Goal: Task Accomplishment & Management: Manage account settings

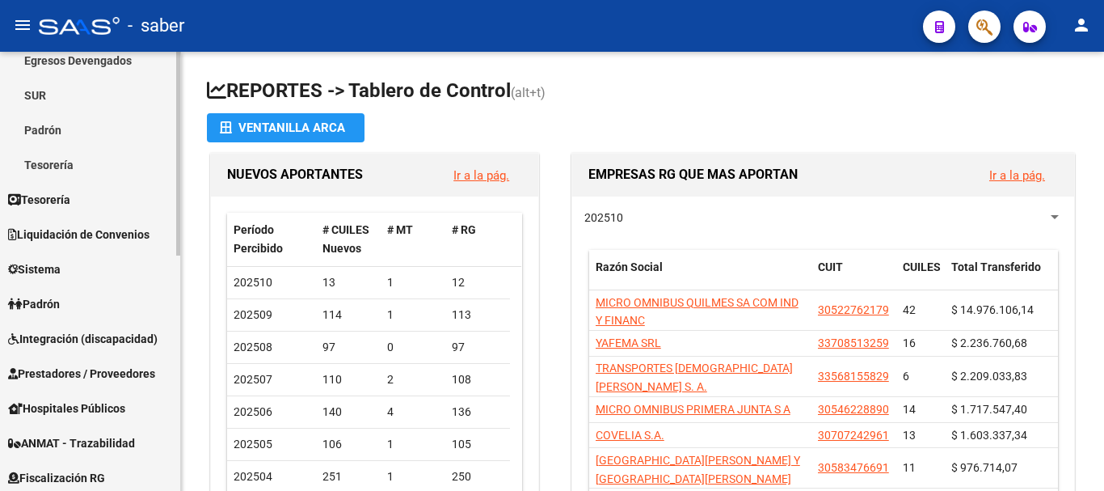
scroll to position [323, 0]
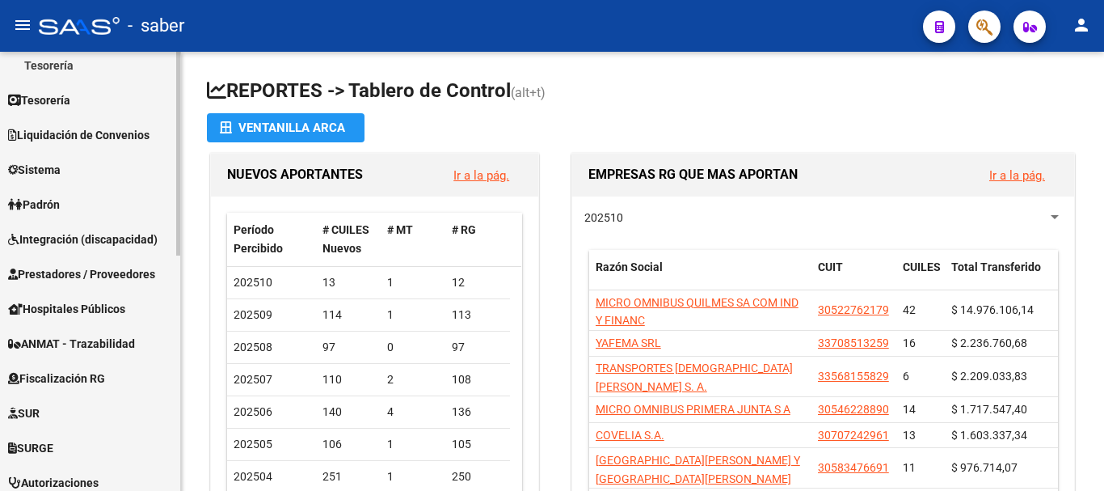
click at [54, 167] on span "Sistema" at bounding box center [34, 170] width 53 height 18
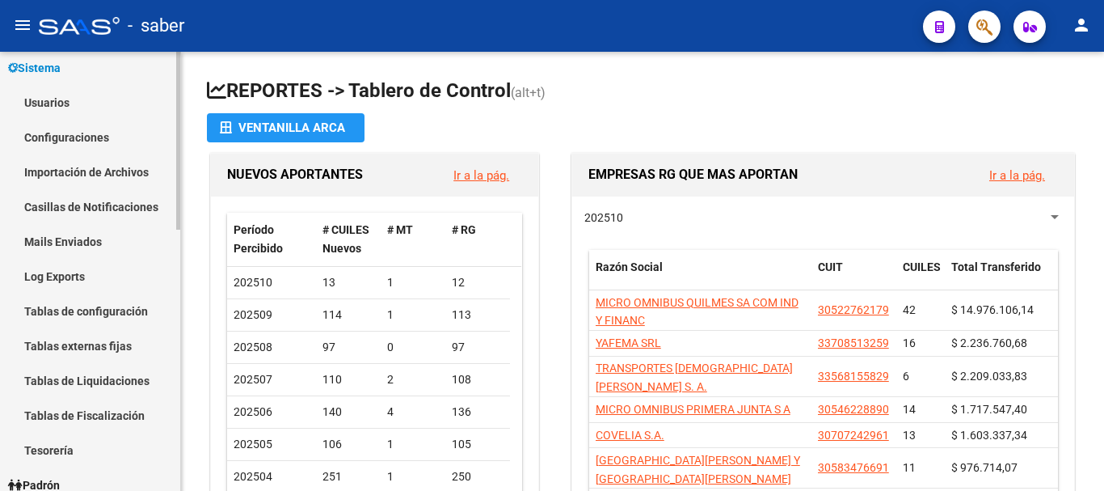
scroll to position [162, 0]
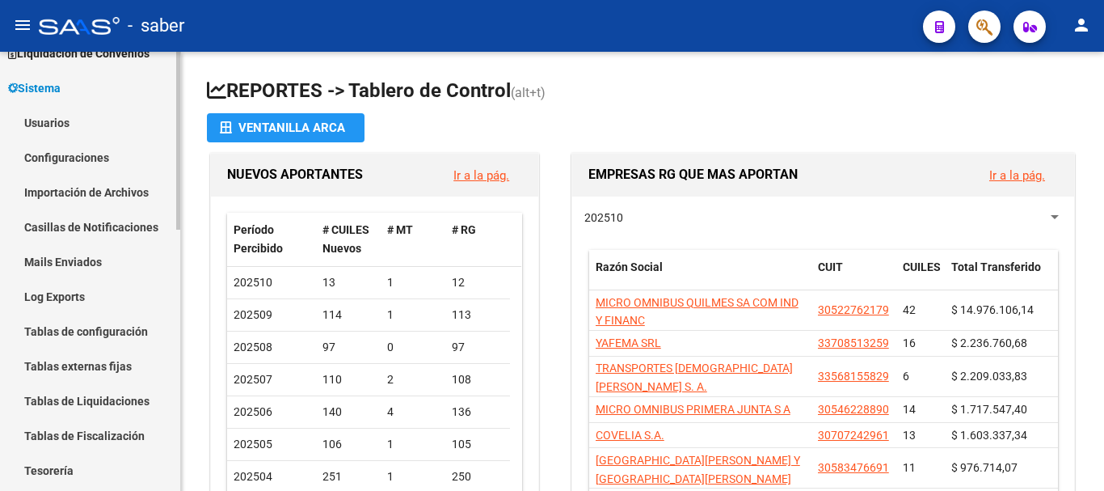
click at [52, 121] on link "Usuarios" at bounding box center [90, 122] width 180 height 35
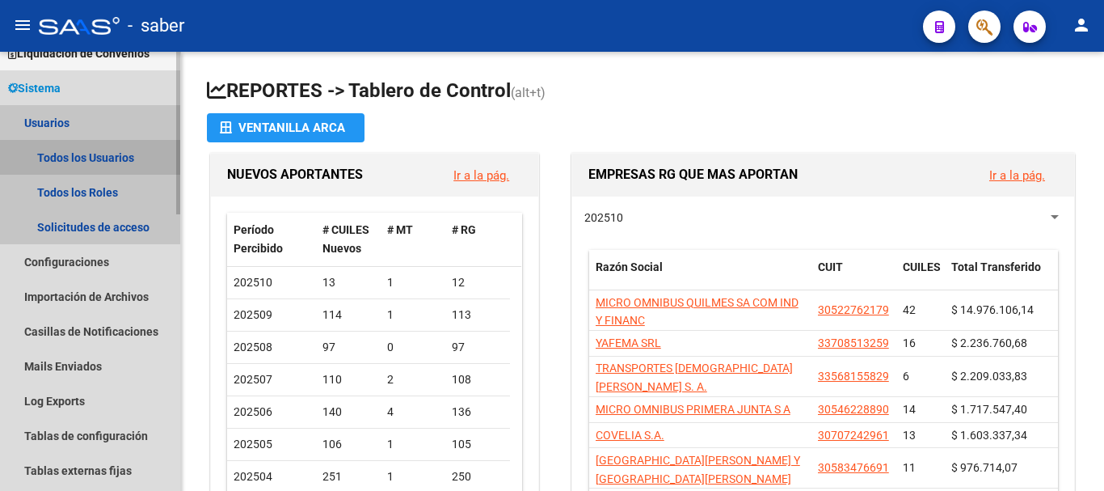
click at [103, 158] on link "Todos los Usuarios" at bounding box center [90, 157] width 180 height 35
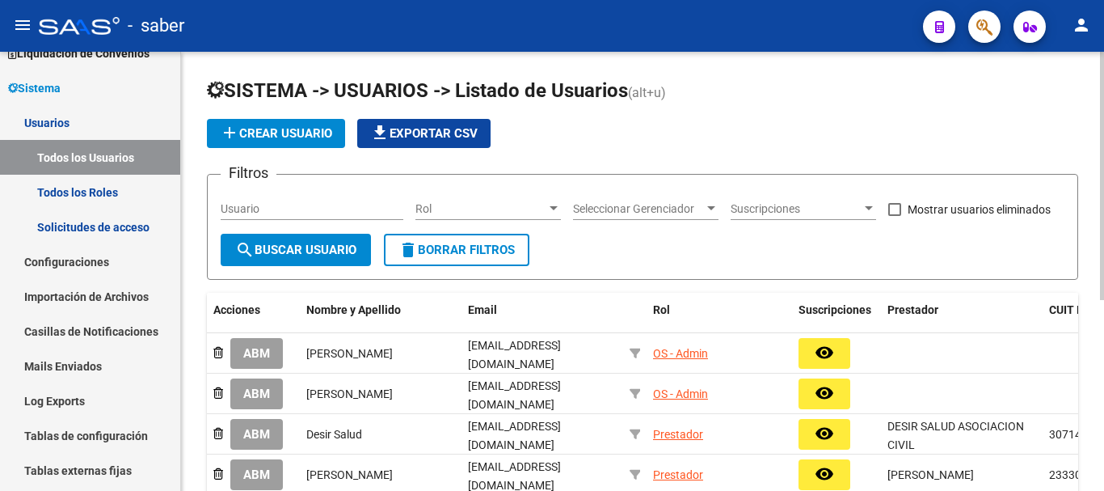
click at [306, 204] on input "Usuario" at bounding box center [312, 209] width 183 height 14
type input "[PERSON_NAME]"
click at [306, 253] on span "search Buscar Usuario" at bounding box center [295, 250] width 121 height 15
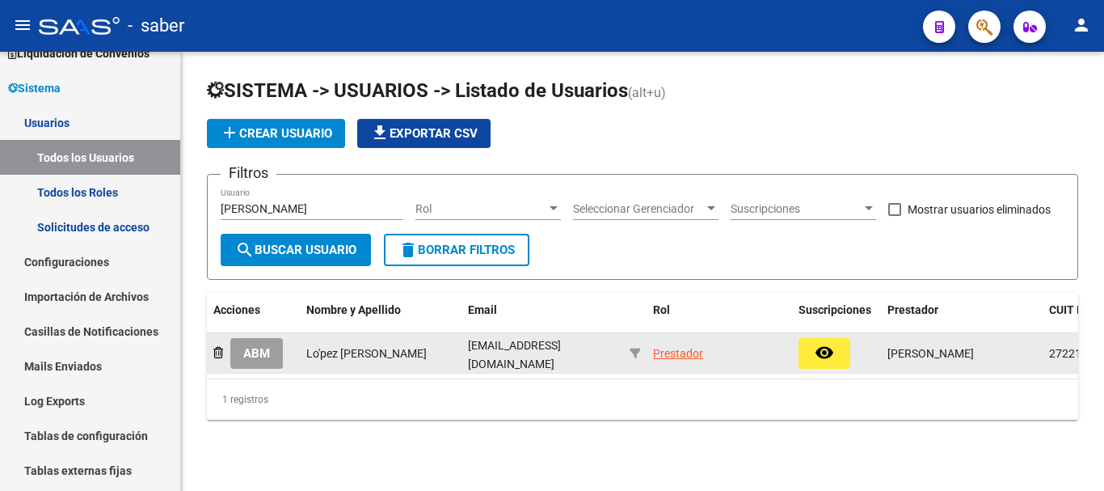
click at [251, 355] on span "ABM" at bounding box center [256, 354] width 27 height 15
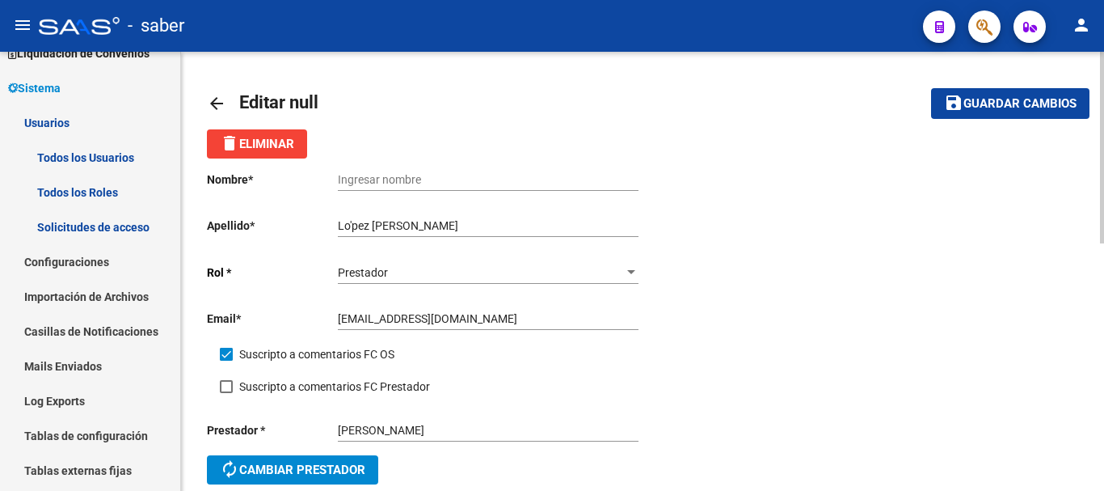
click at [419, 179] on input "Ingresar nombre" at bounding box center [488, 180] width 301 height 14
type input "L"
type input "[PERSON_NAME]"
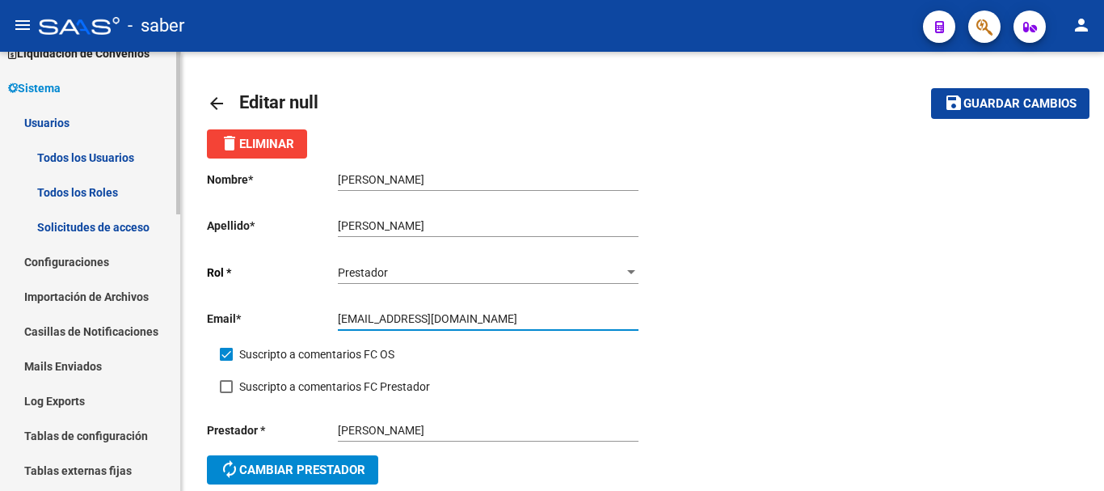
drag, startPoint x: 489, startPoint y: 319, endPoint x: 147, endPoint y: 315, distance: 342.0
click at [147, 315] on mat-sidenav-container "Firma Express Inicio Calendario SSS Instructivos Contacto OS Reportes Tablero d…" at bounding box center [552, 271] width 1104 height 439
click at [382, 323] on input "[EMAIL_ADDRESS][DOMAIN_NAME]" at bounding box center [488, 319] width 301 height 14
click at [411, 318] on input "[EMAIL_ADDRESS][DOMAIN_NAME]" at bounding box center [488, 319] width 301 height 14
type input "[EMAIL_ADDRESS][DOMAIN_NAME]"
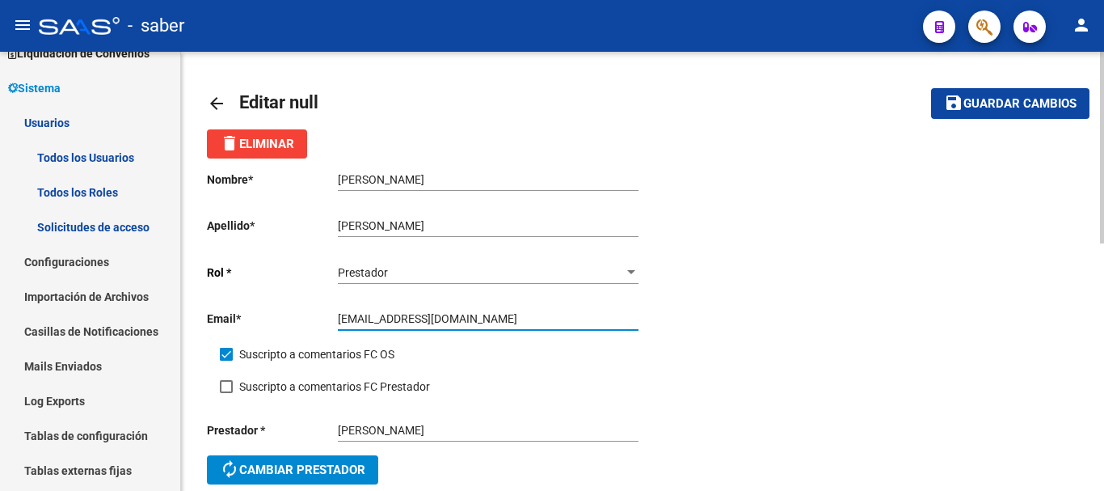
click at [1044, 109] on span "Guardar cambios" at bounding box center [1020, 104] width 113 height 15
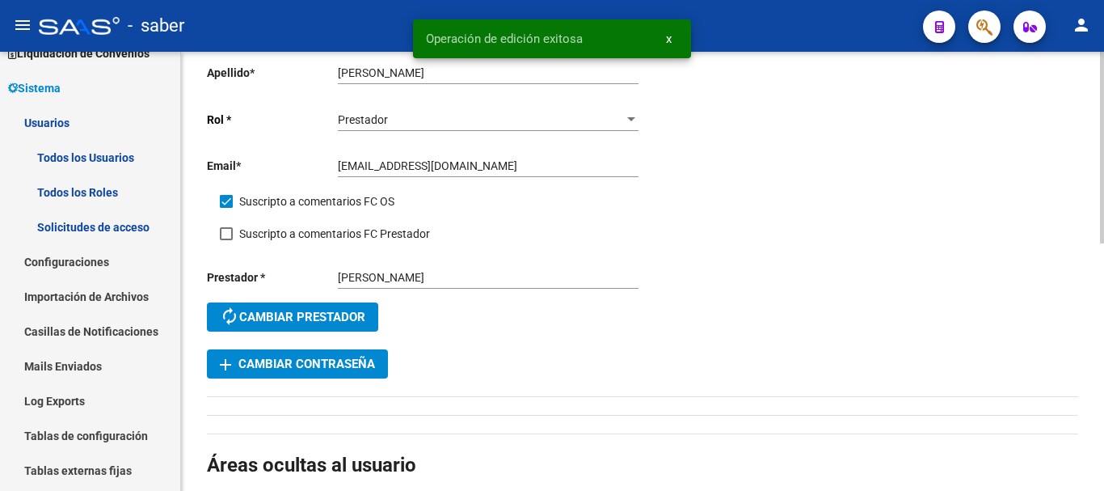
scroll to position [162, 0]
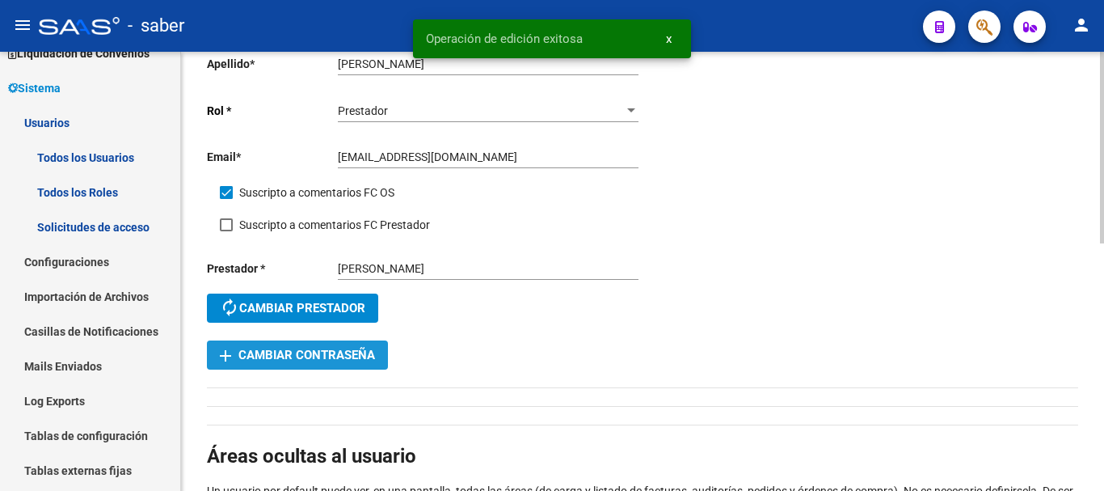
click at [338, 364] on button "add Cambiar Contraseña" at bounding box center [297, 354] width 181 height 29
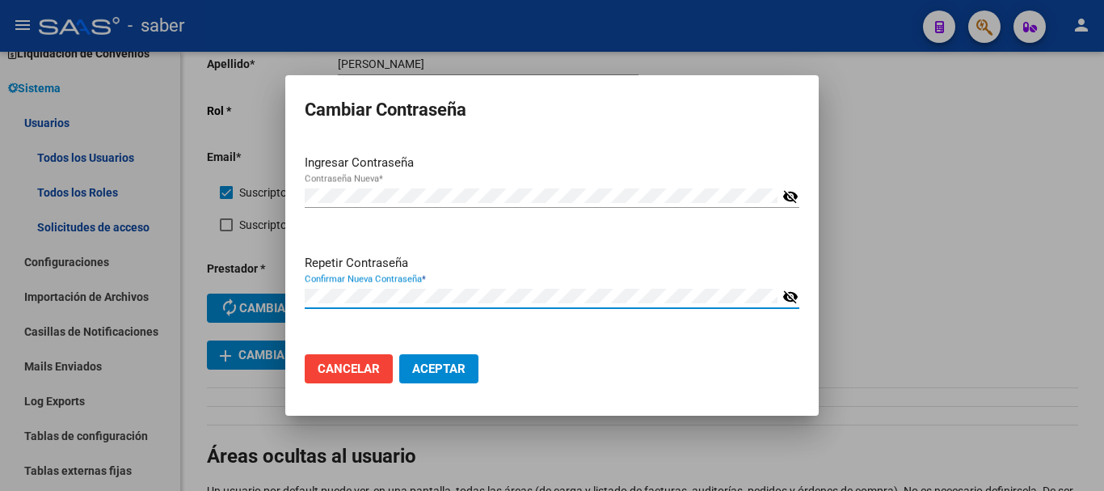
click at [792, 192] on mat-icon "visibility_off" at bounding box center [791, 196] width 16 height 19
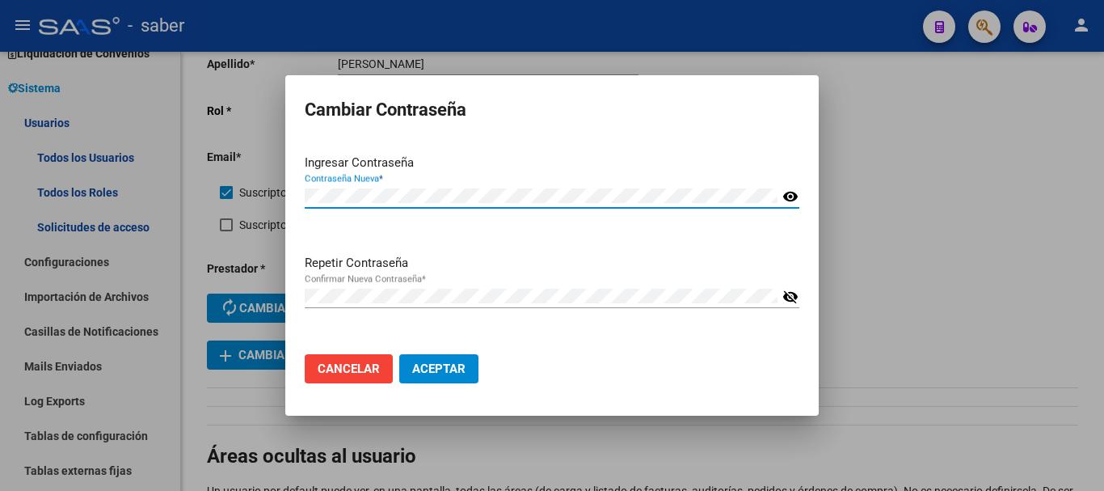
click at [792, 298] on mat-icon "visibility_off" at bounding box center [791, 296] width 16 height 19
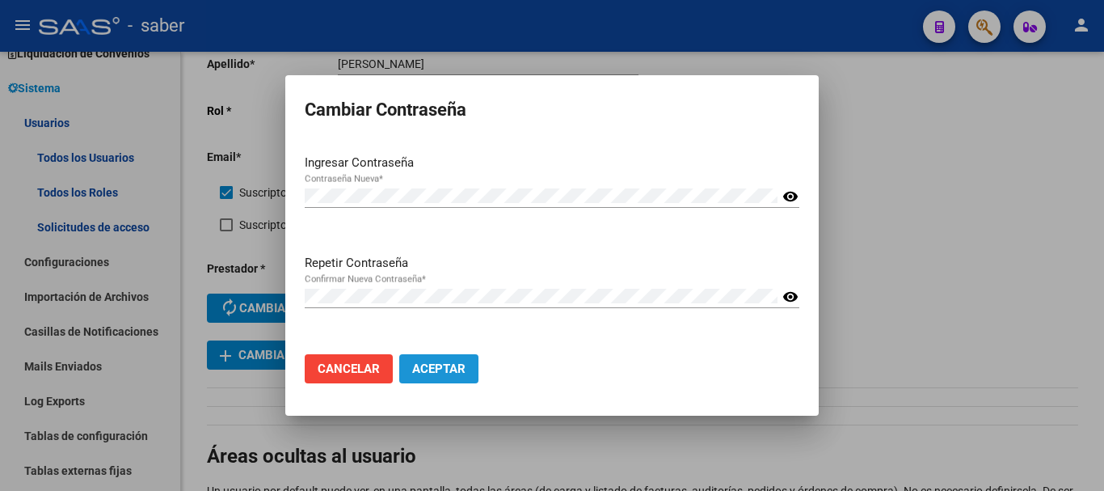
click at [452, 372] on span "Aceptar" at bounding box center [438, 368] width 53 height 15
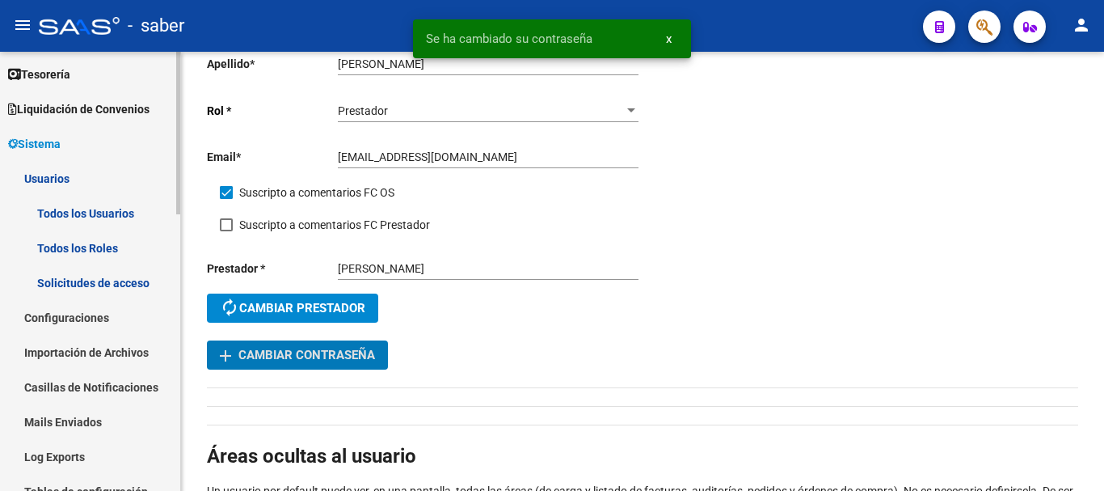
scroll to position [81, 0]
